Goal: Information Seeking & Learning: Learn about a topic

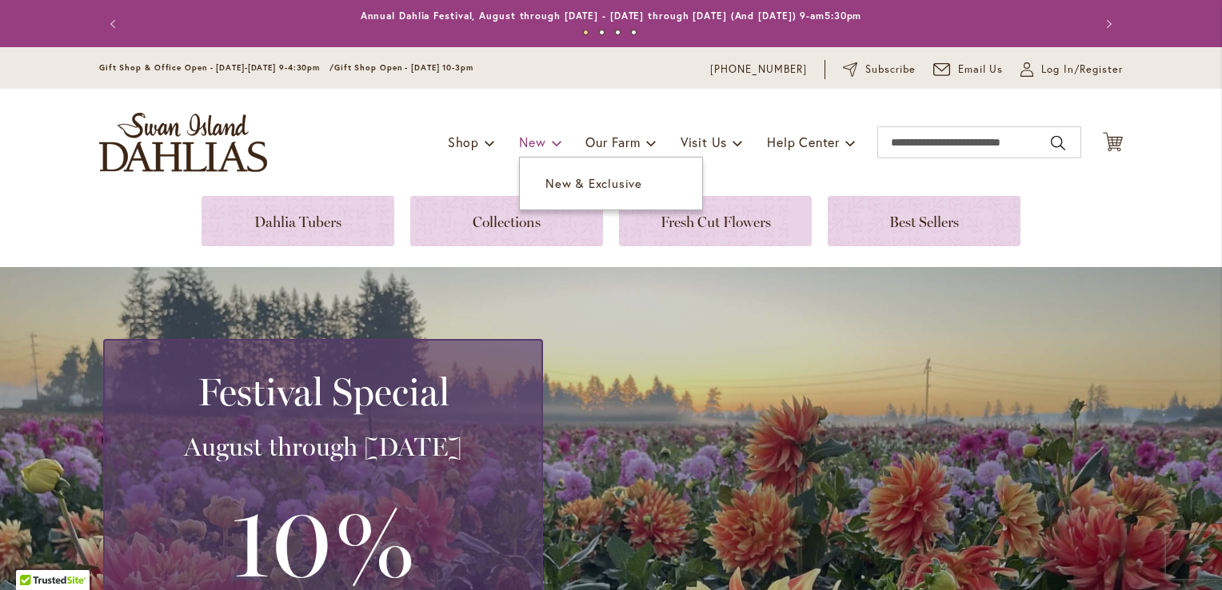
click at [525, 139] on span "New" at bounding box center [532, 142] width 26 height 17
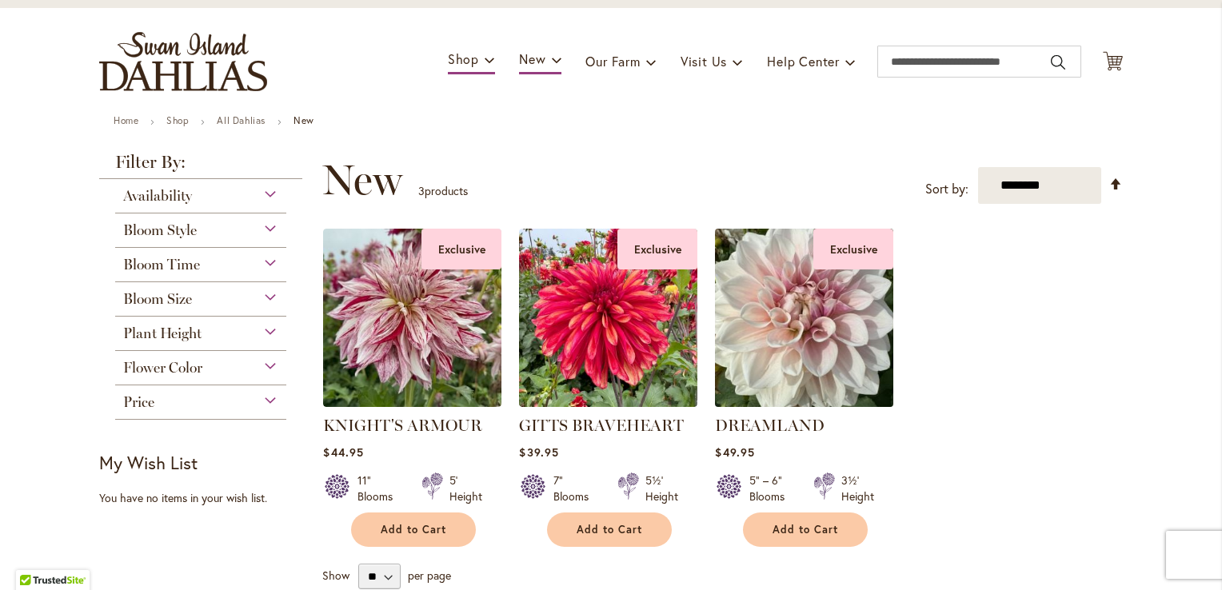
scroll to position [80, 0]
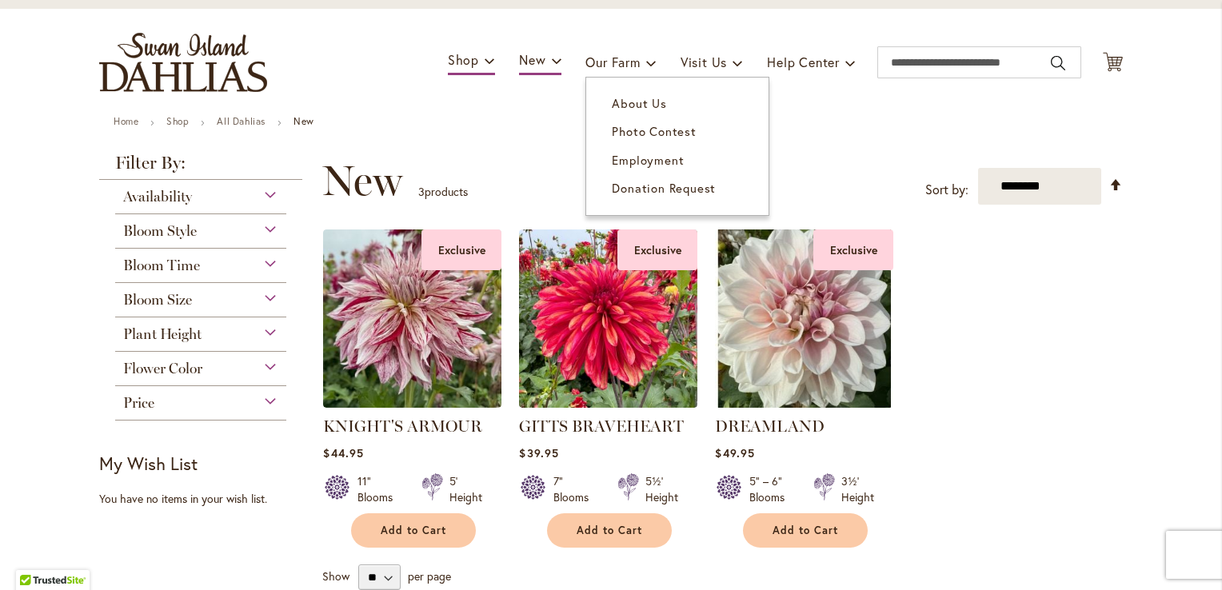
drag, startPoint x: 631, startPoint y: 157, endPoint x: 639, endPoint y: 178, distance: 22.3
click at [631, 156] on span "Employment" at bounding box center [648, 160] width 72 height 16
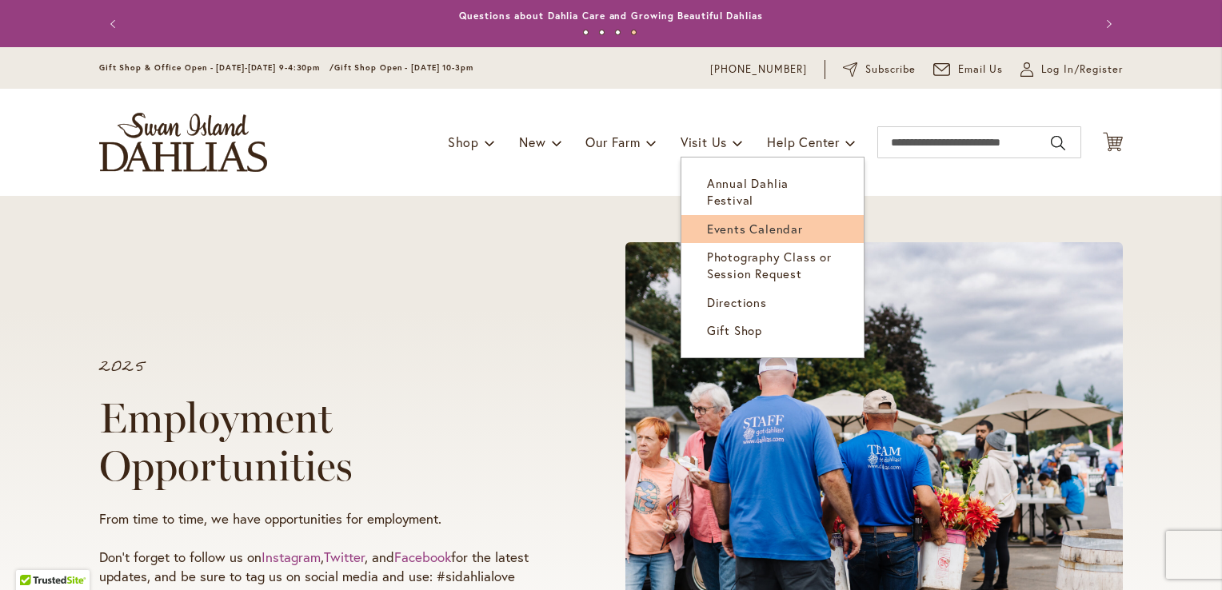
click at [721, 221] on span "Events Calendar" at bounding box center [755, 229] width 96 height 16
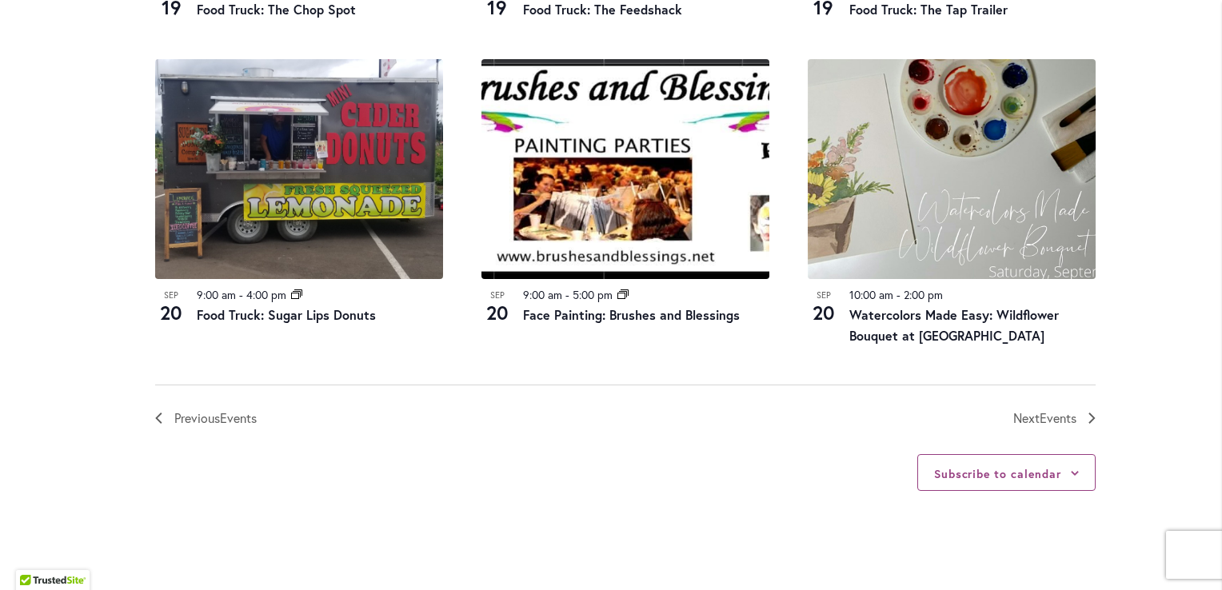
scroll to position [1679, 0]
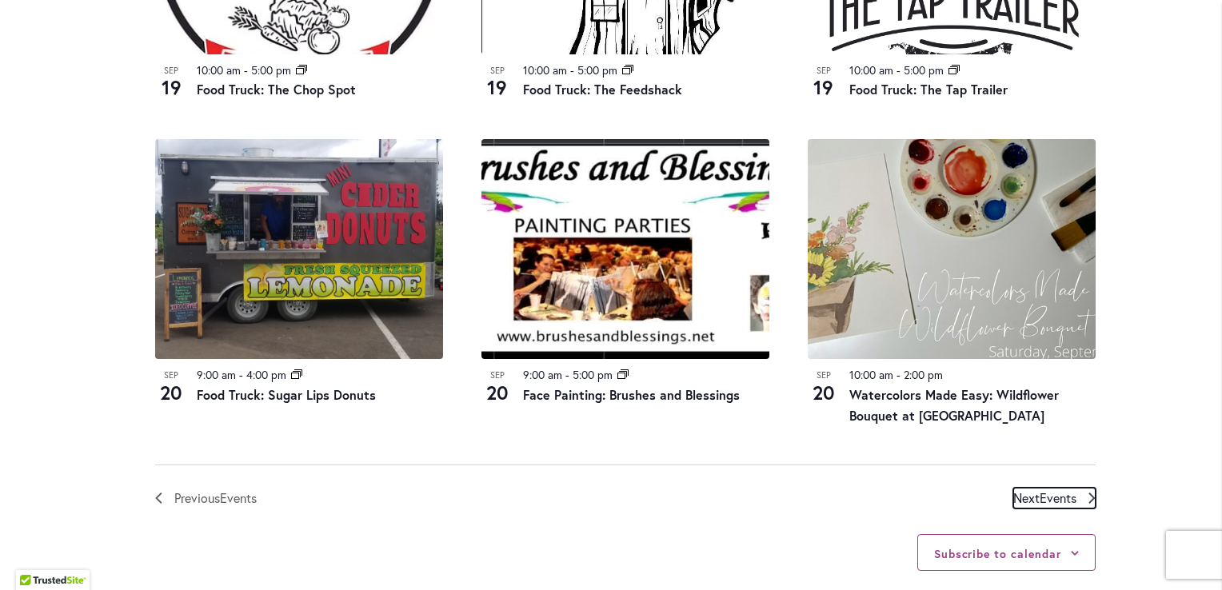
click at [1040, 498] on span "Events" at bounding box center [1058, 497] width 37 height 17
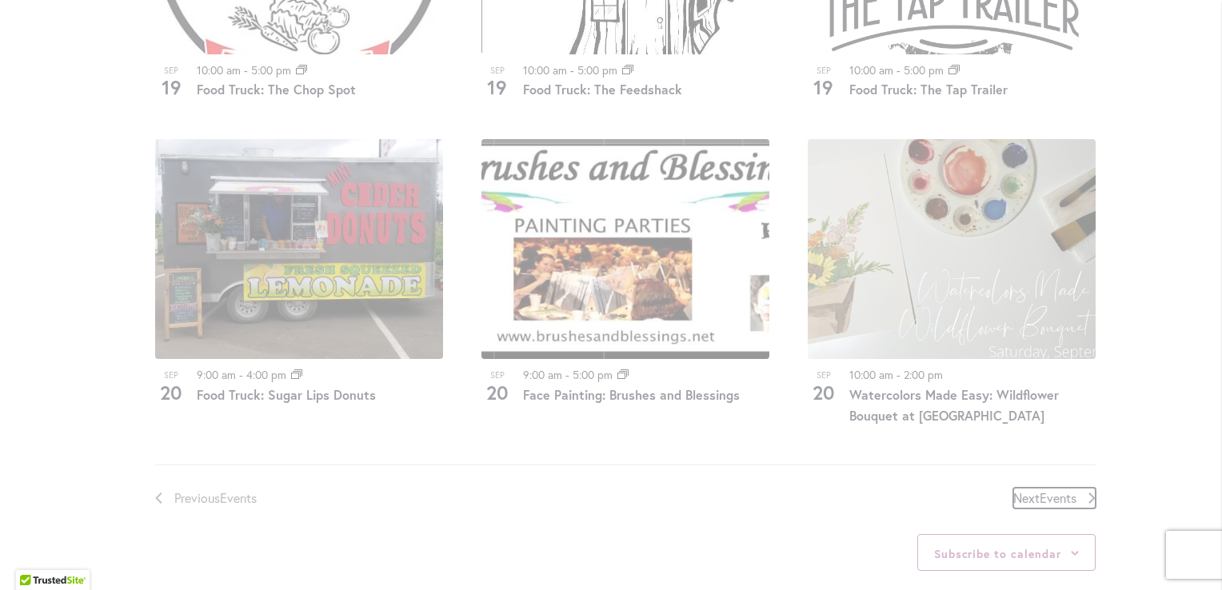
scroll to position [789, 0]
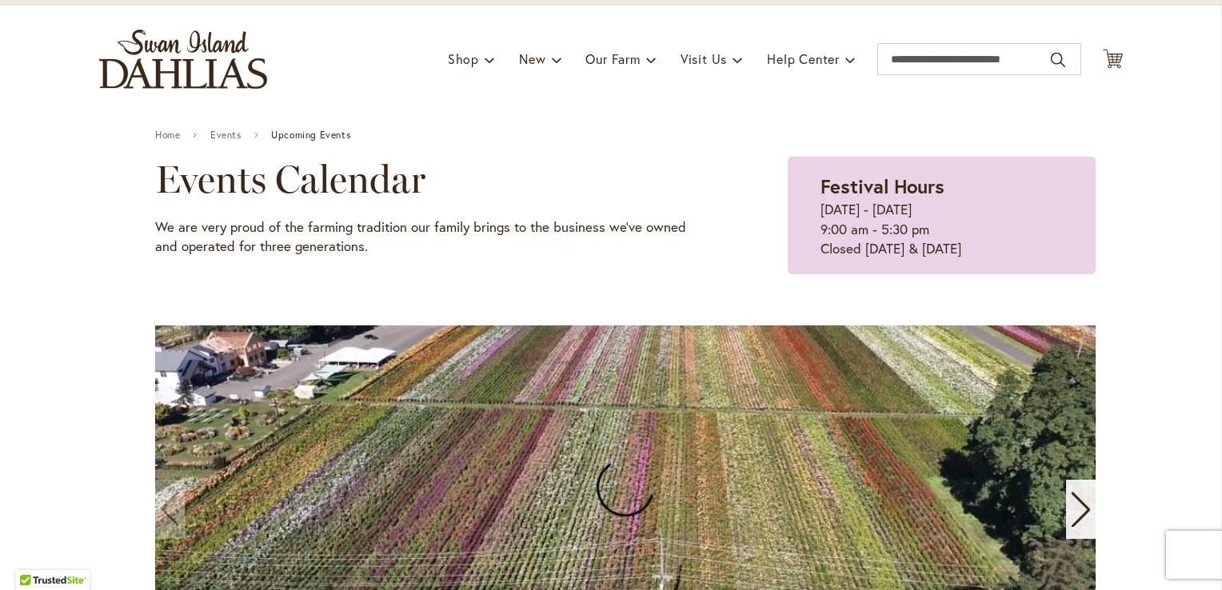
scroll to position [69, 0]
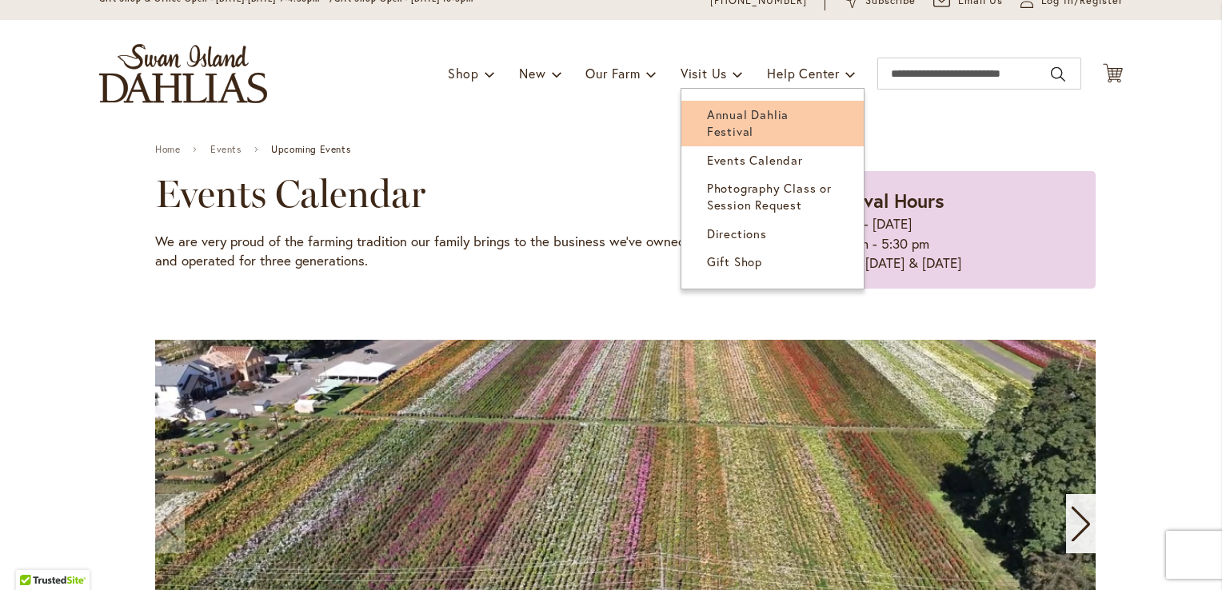
click at [713, 113] on span "Annual Dahlia Festival" at bounding box center [748, 122] width 82 height 33
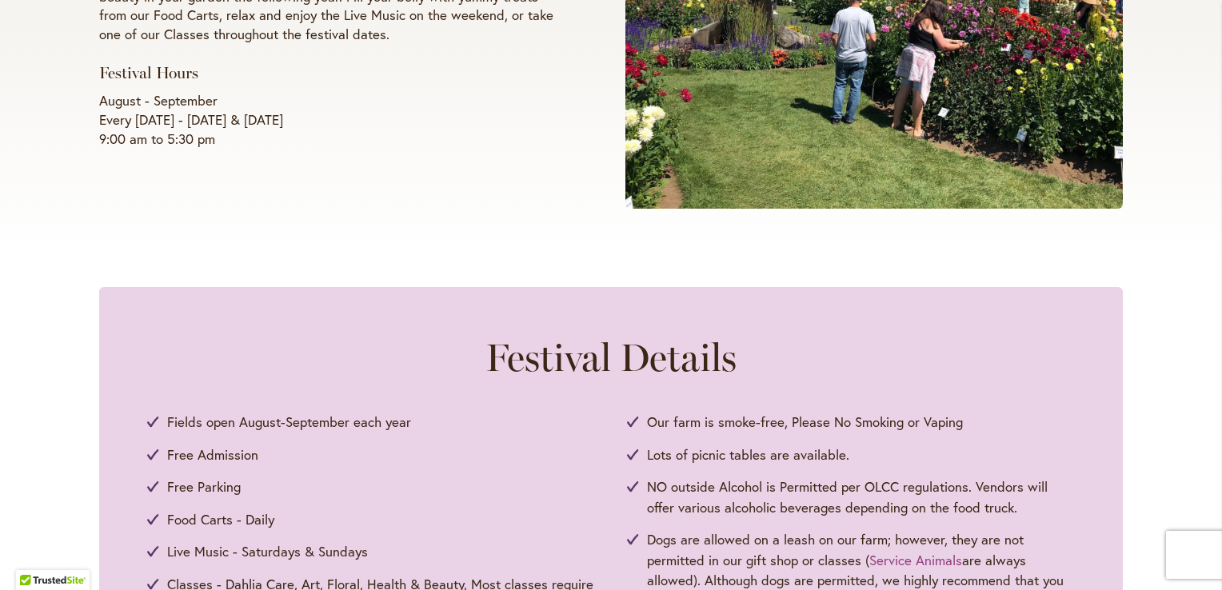
scroll to position [320, 0]
